Goal: Task Accomplishment & Management: Complete application form

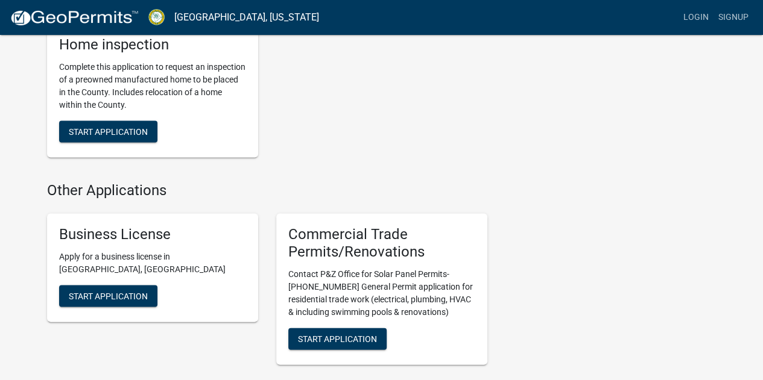
scroll to position [1120, 0]
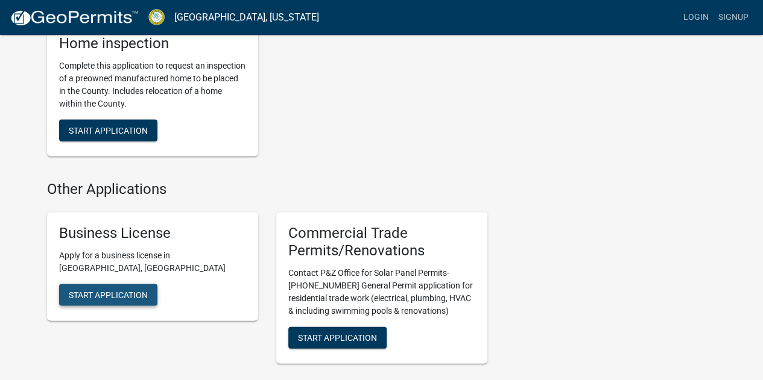
click at [113, 301] on button "Start Application" at bounding box center [108, 295] width 98 height 22
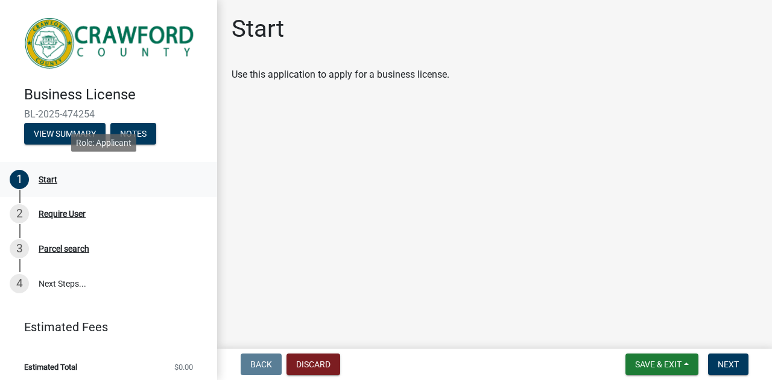
scroll to position [2, 0]
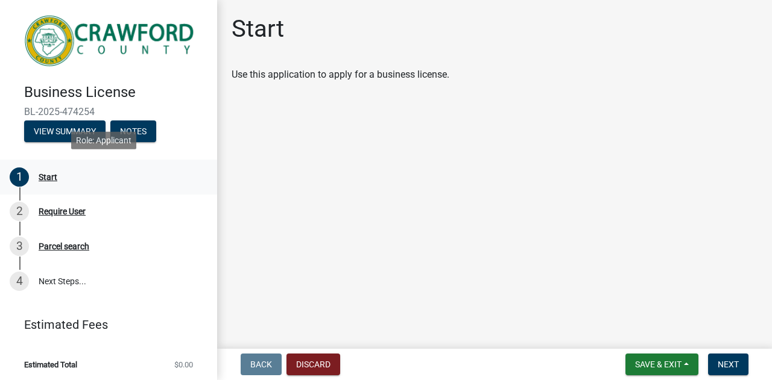
click at [46, 181] on div "1 Start" at bounding box center [104, 177] width 188 height 19
click at [52, 208] on div "Require User" at bounding box center [62, 211] width 47 height 8
click at [53, 242] on div "Parcel search" at bounding box center [64, 246] width 51 height 8
click at [70, 276] on link "4 Next Steps..." at bounding box center [108, 281] width 217 height 35
click at [294, 72] on div "Use this application to apply for a business license." at bounding box center [495, 75] width 526 height 14
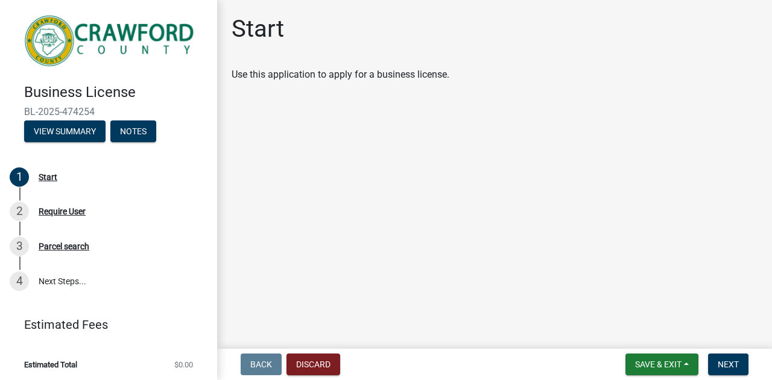
click at [255, 22] on h1 "Start" at bounding box center [258, 28] width 52 height 29
click at [49, 173] on div "Start" at bounding box center [48, 177] width 19 height 8
click at [72, 207] on div "Require User" at bounding box center [62, 211] width 47 height 8
drag, startPoint x: 72, startPoint y: 205, endPoint x: 71, endPoint y: 247, distance: 41.6
click at [71, 247] on ul "1 Start 2 Require User 3 Parcel search 4 Next Steps..." at bounding box center [108, 229] width 217 height 148
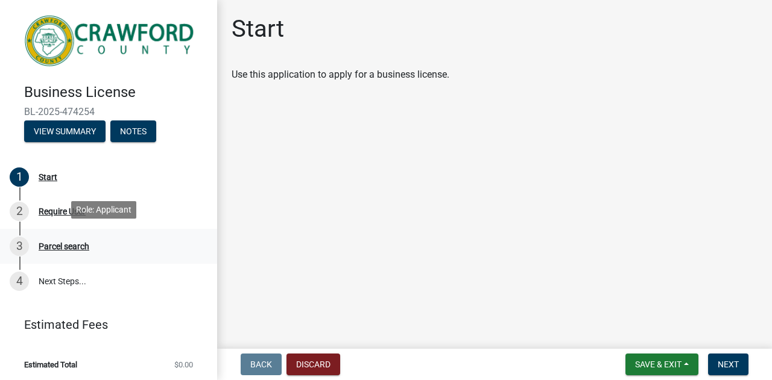
click at [142, 247] on div "3 Parcel search" at bounding box center [104, 246] width 188 height 19
click at [101, 281] on link "4 Next Steps..." at bounding box center [108, 281] width 217 height 35
drag, startPoint x: 101, startPoint y: 281, endPoint x: 74, endPoint y: 133, distance: 150.8
click at [74, 133] on button "View Summary" at bounding box center [64, 132] width 81 height 22
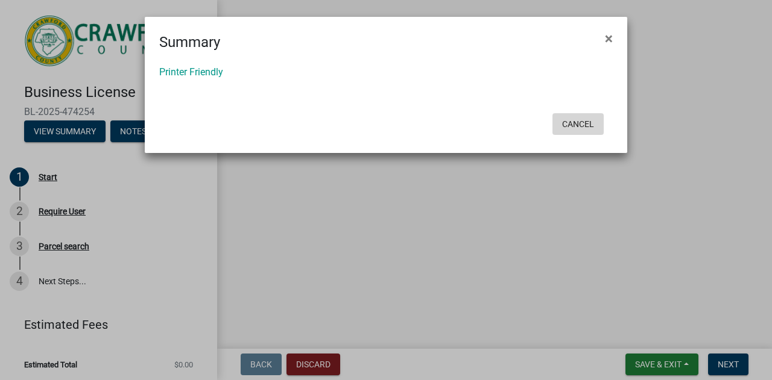
click at [552, 121] on button "Cancel" at bounding box center [577, 124] width 51 height 22
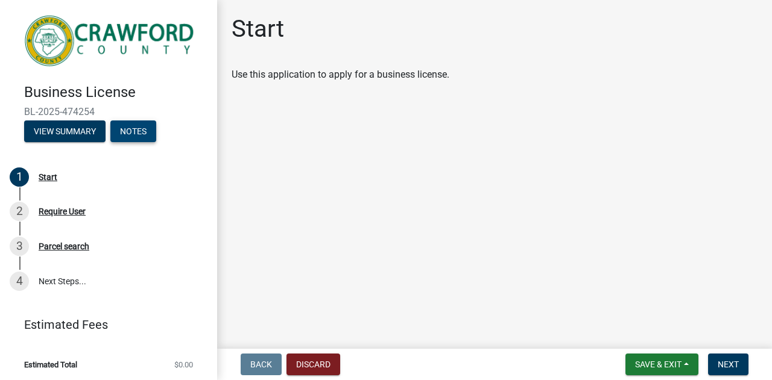
click at [145, 124] on button "Notes" at bounding box center [133, 132] width 46 height 22
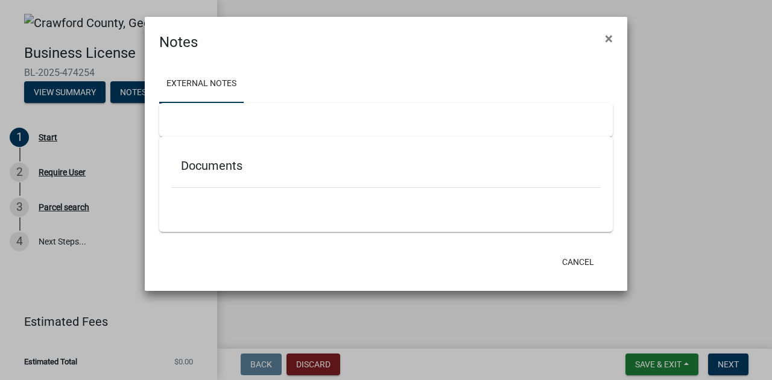
scroll to position [0, 0]
click at [468, 188] on div at bounding box center [385, 194] width 429 height 13
click at [471, 166] on h5 "Documents" at bounding box center [386, 166] width 410 height 14
click at [614, 36] on button "×" at bounding box center [608, 39] width 27 height 34
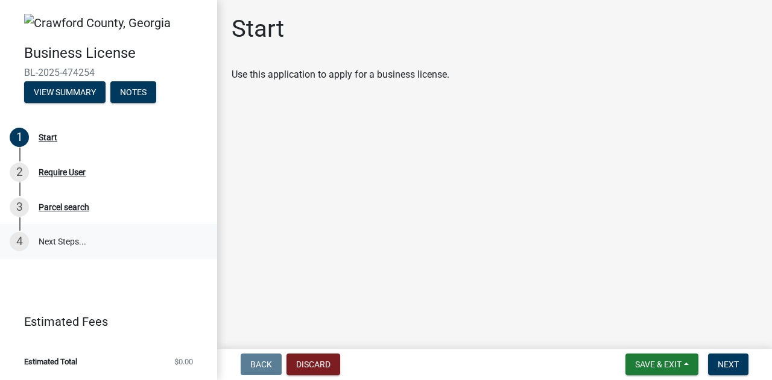
click at [62, 241] on link "4 Next Steps..." at bounding box center [108, 241] width 217 height 35
click at [95, 136] on div "1 Start" at bounding box center [104, 137] width 188 height 19
click at [64, 160] on link "2 Require User" at bounding box center [108, 172] width 217 height 35
click at [75, 134] on div "1 Start" at bounding box center [104, 137] width 188 height 19
click at [68, 189] on link "2 Require User" at bounding box center [108, 172] width 217 height 35
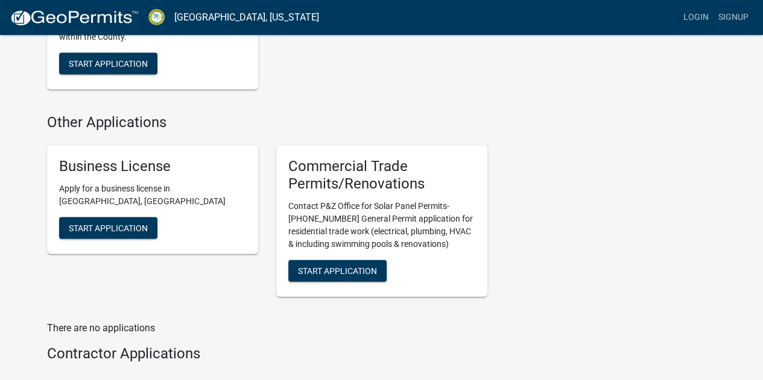
scroll to position [1185, 0]
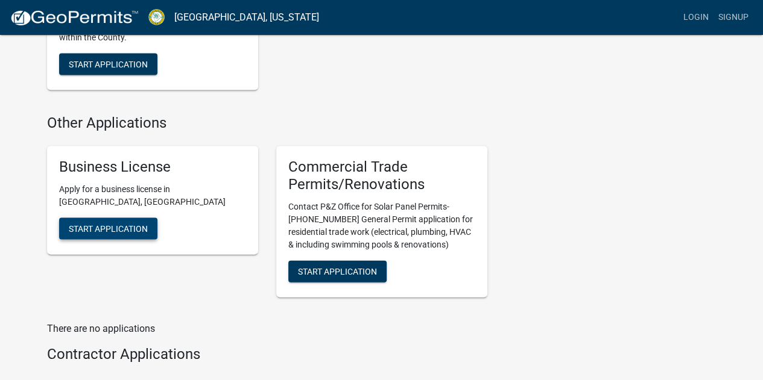
click at [111, 233] on span "Start Application" at bounding box center [108, 229] width 79 height 10
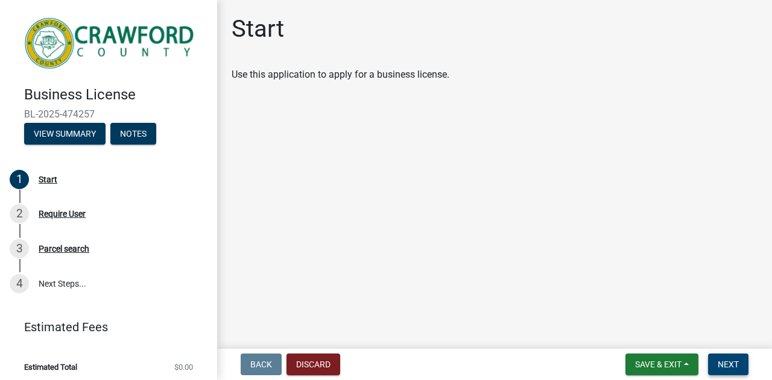
click at [722, 368] on span "Next" at bounding box center [728, 365] width 21 height 10
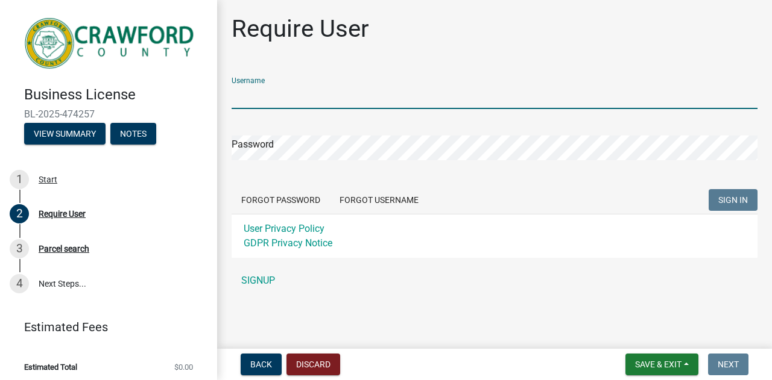
click at [252, 106] on input "Username" at bounding box center [495, 96] width 526 height 25
